Goal: Entertainment & Leisure: Browse casually

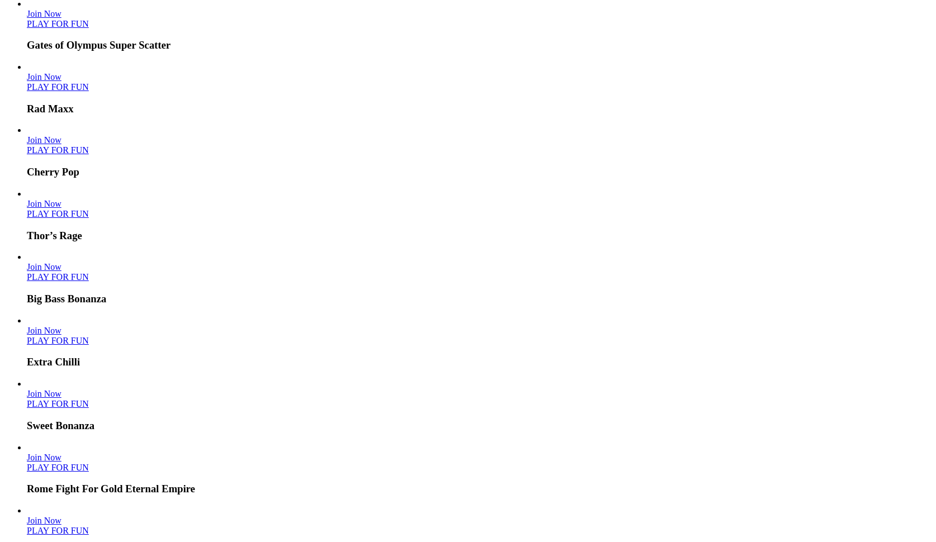
scroll to position [270, 0]
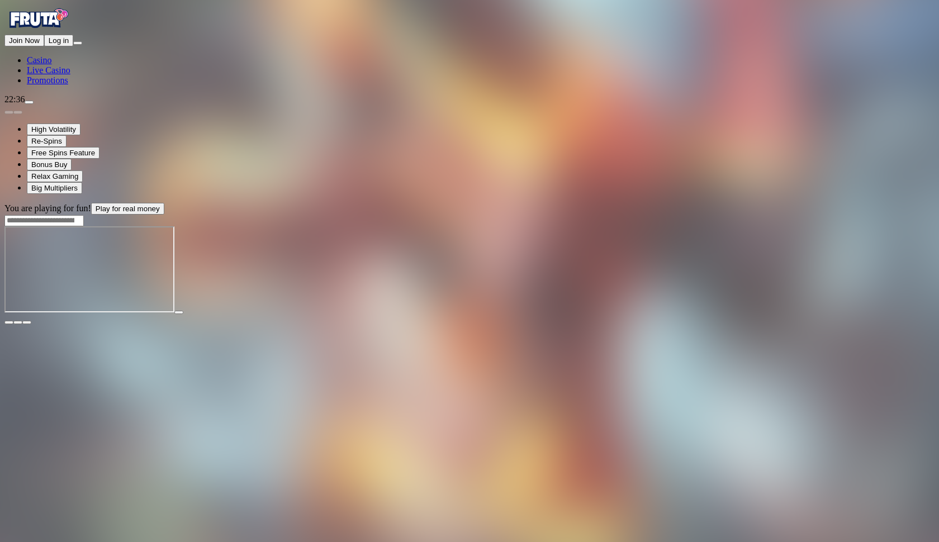
click at [27, 322] on span "fullscreen icon" at bounding box center [27, 322] width 0 height 0
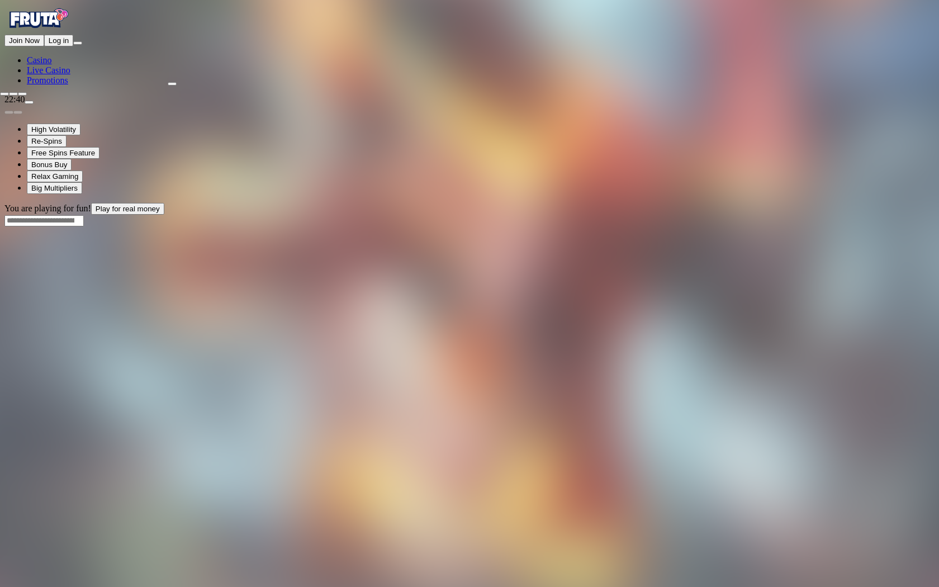
click at [4, 94] on span "close icon" at bounding box center [4, 94] width 0 height 0
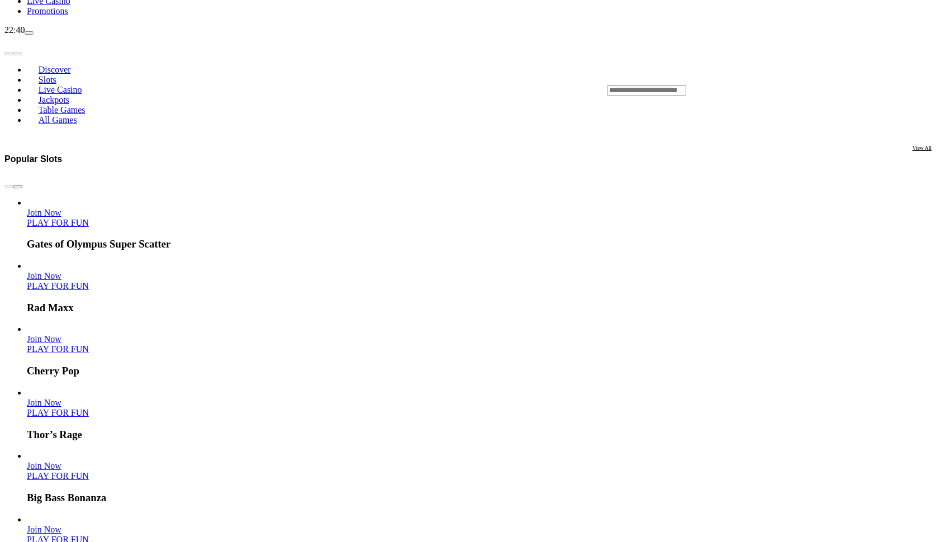
scroll to position [242, 0]
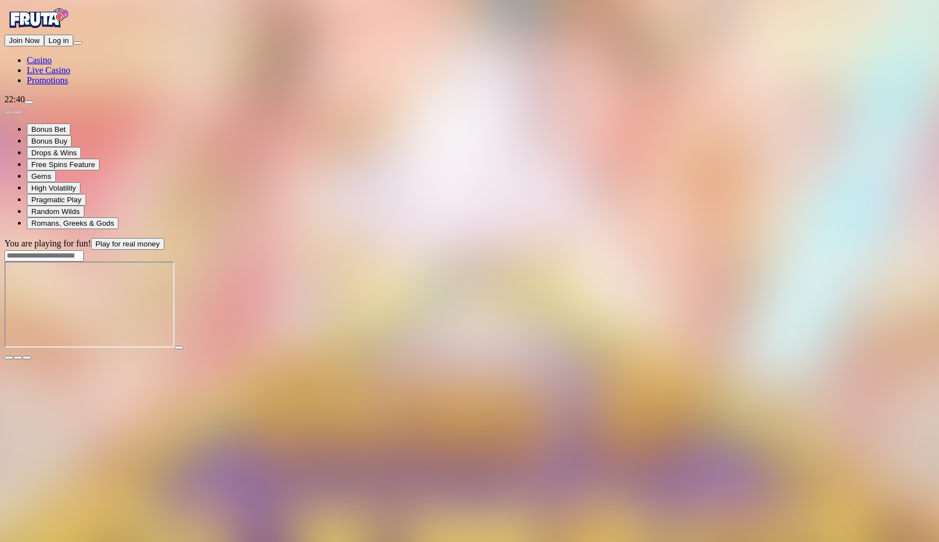
click at [925, 238] on main "You are playing for fun! Play for real money" at bounding box center [469, 299] width 930 height 122
click at [31, 356] on button "button" at bounding box center [26, 357] width 9 height 3
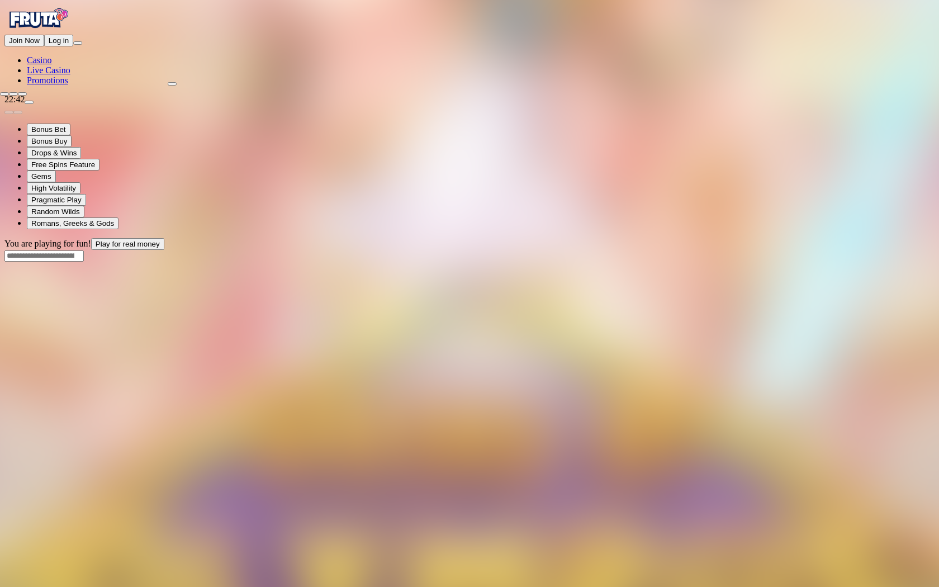
click at [924, 86] on div at bounding box center [469, 91] width 939 height 10
click at [4, 94] on span "close icon" at bounding box center [4, 94] width 0 height 0
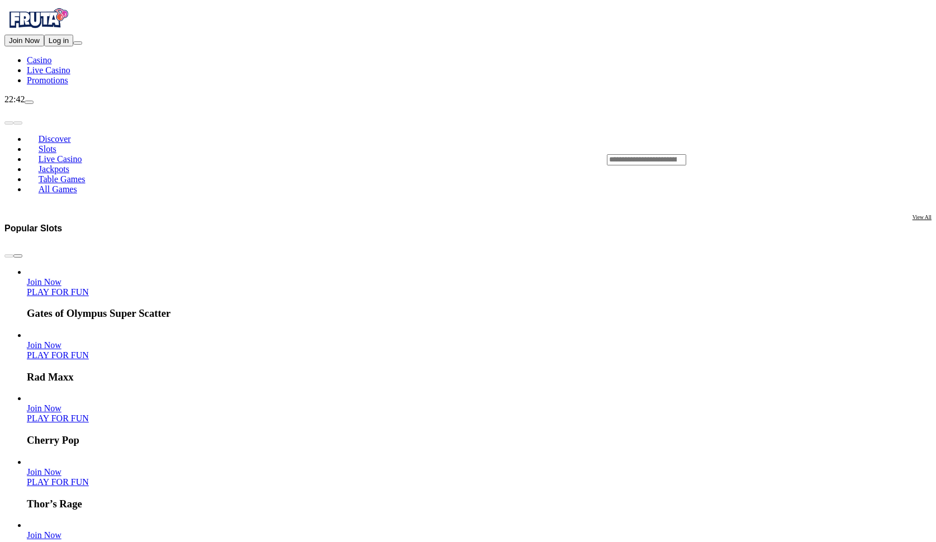
click at [686, 154] on input "Search" at bounding box center [646, 159] width 79 height 11
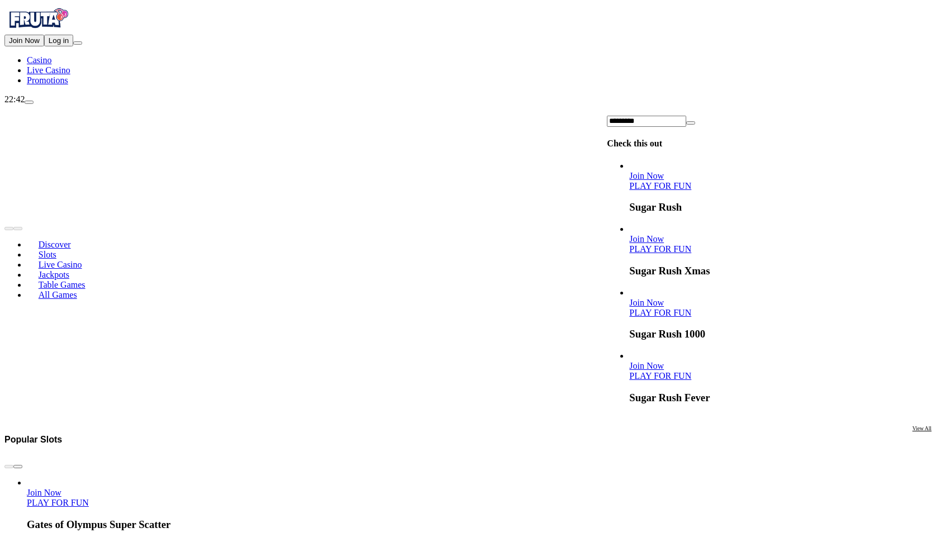
type input "*********"
click at [691, 308] on link "PLAY FOR FUN" at bounding box center [660, 312] width 62 height 9
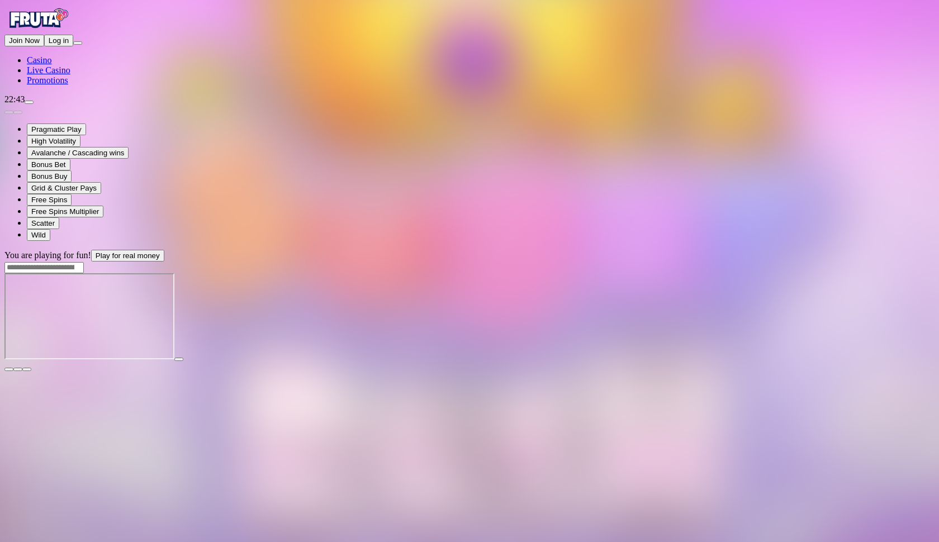
click at [27, 369] on span "fullscreen icon" at bounding box center [27, 369] width 0 height 0
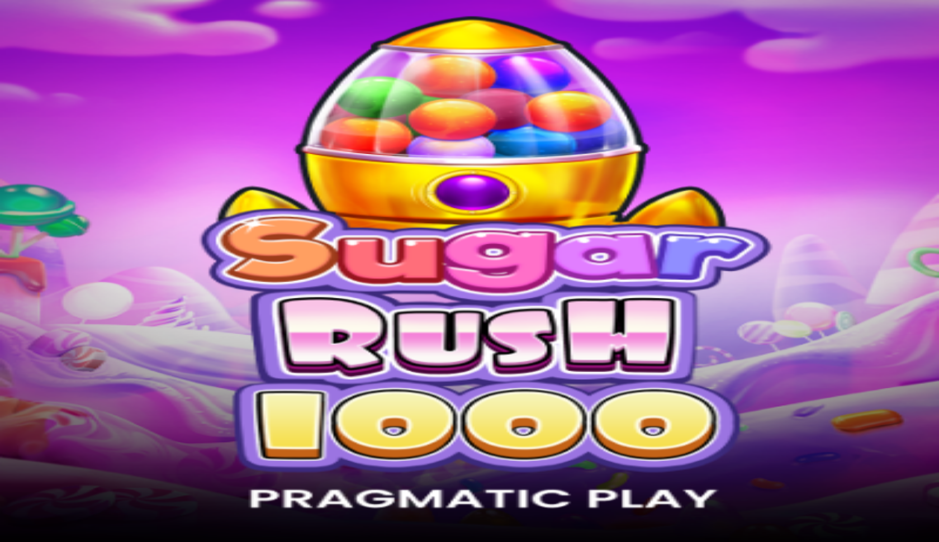
click at [27, 369] on span "fullscreen icon" at bounding box center [27, 369] width 0 height 0
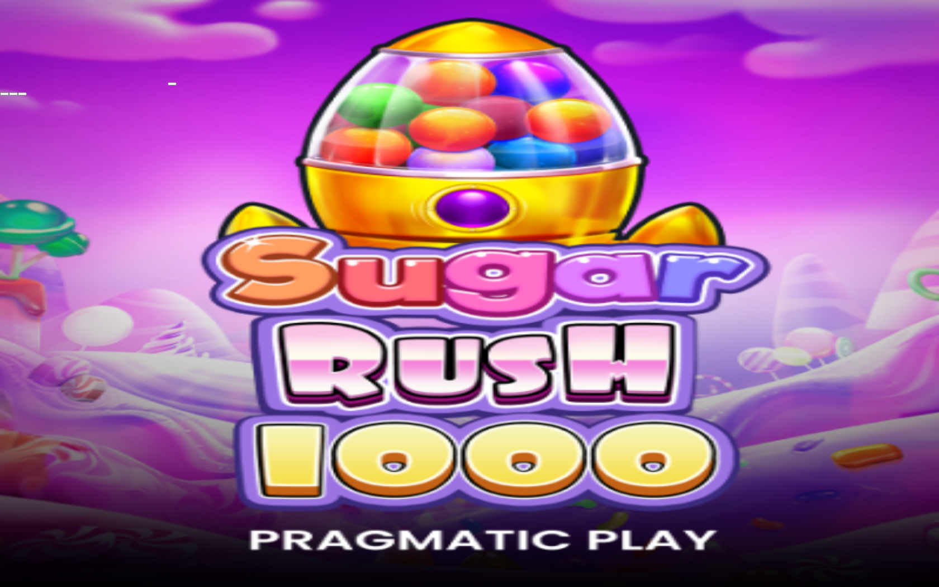
click at [4, 94] on span "close icon" at bounding box center [4, 94] width 0 height 0
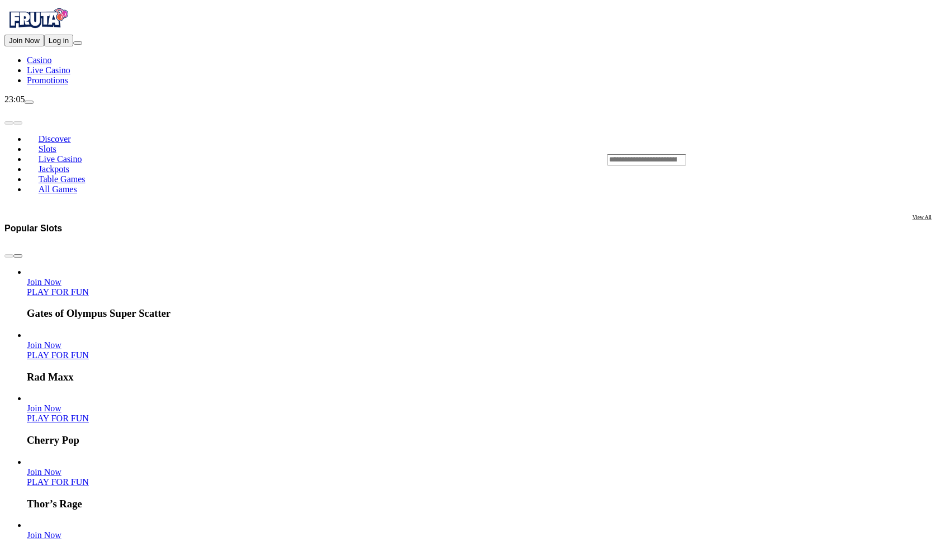
click at [688, 104] on header "Discover Slots Live Casino Jackpots Table Games All Games" at bounding box center [467, 159] width 927 height 110
click at [688, 154] on div "Lobby" at bounding box center [769, 160] width 325 height 12
click at [686, 154] on input "Search" at bounding box center [646, 159] width 79 height 11
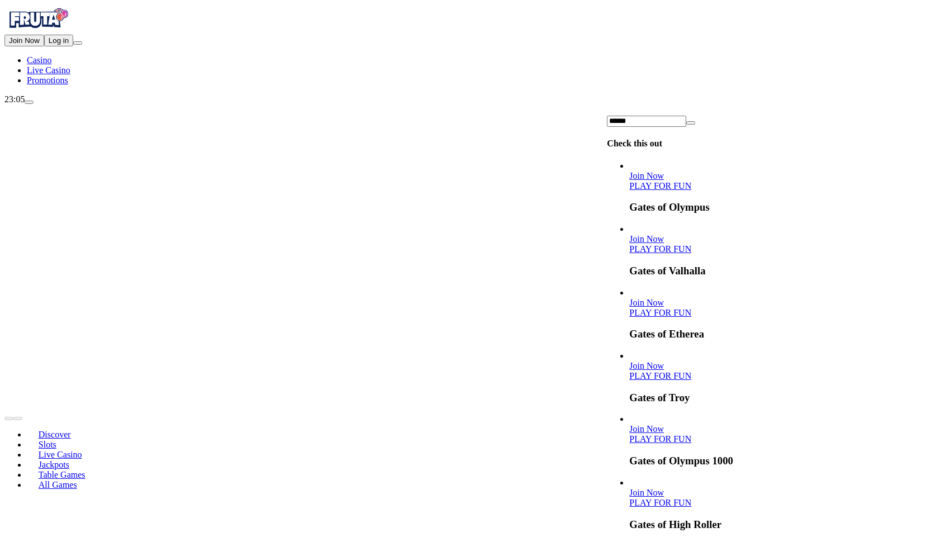
scroll to position [117, 0]
type input "*****"
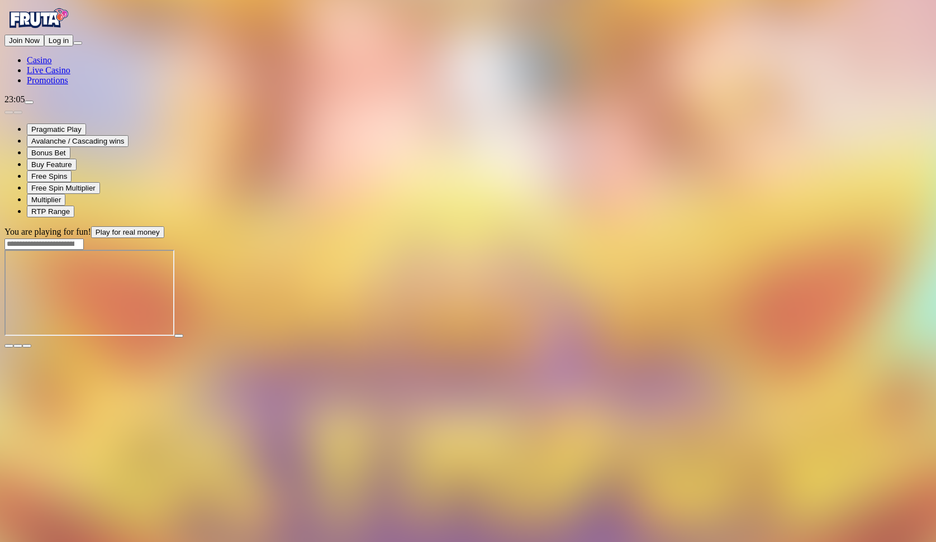
click at [27, 346] on span "fullscreen icon" at bounding box center [27, 346] width 0 height 0
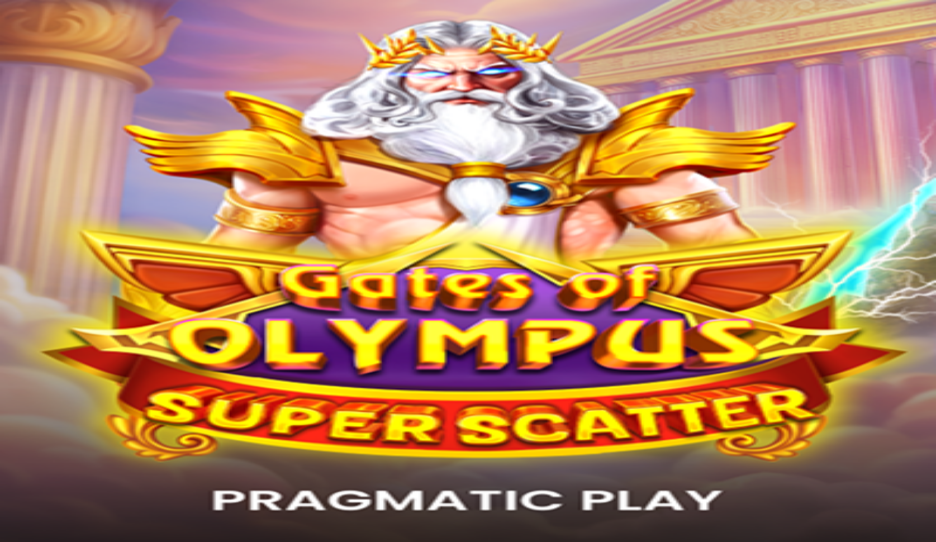
click at [27, 346] on span "fullscreen icon" at bounding box center [27, 346] width 0 height 0
